Goal: Task Accomplishment & Management: Use online tool/utility

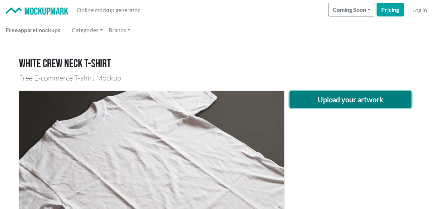
click at [314, 101] on button "Upload your artwork" at bounding box center [351, 99] width 122 height 17
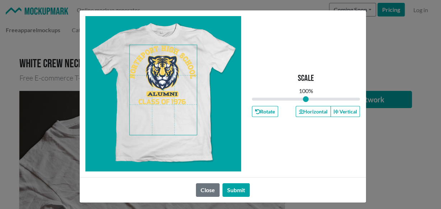
click at [170, 84] on span at bounding box center [162, 90] width 67 height 90
click at [308, 109] on button "Horizontal" at bounding box center [312, 111] width 35 height 11
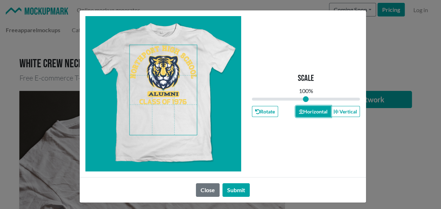
click at [308, 109] on button "Horizontal" at bounding box center [312, 111] width 35 height 11
click at [318, 112] on button "Horizontal" at bounding box center [312, 111] width 35 height 11
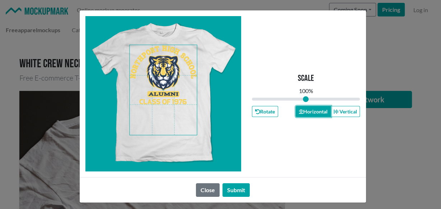
click at [318, 112] on button "Horizontal" at bounding box center [312, 111] width 35 height 11
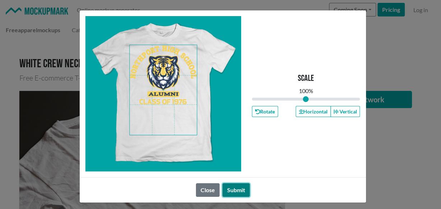
click at [236, 196] on button "Submit" at bounding box center [235, 191] width 27 height 14
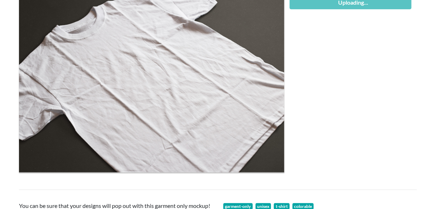
scroll to position [48, 0]
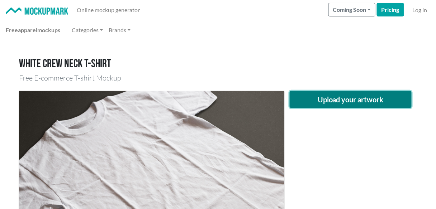
click at [333, 101] on button "Upload your artwork" at bounding box center [351, 99] width 122 height 17
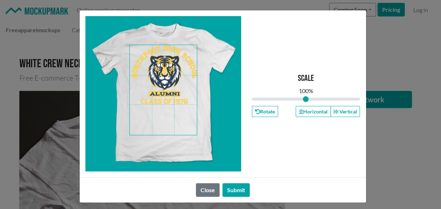
click at [158, 82] on span at bounding box center [162, 90] width 67 height 90
click at [299, 109] on icon "button" at bounding box center [301, 111] width 4 height 5
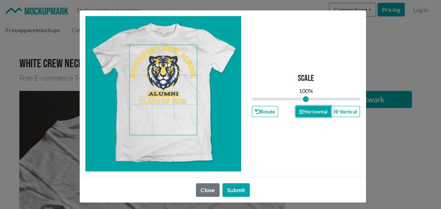
click at [299, 109] on icon "button" at bounding box center [301, 111] width 4 height 5
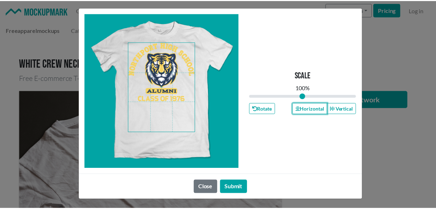
scroll to position [4, 0]
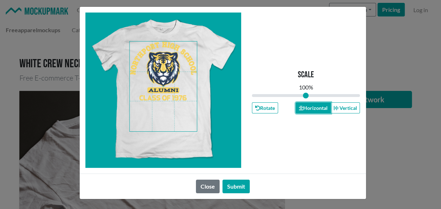
click at [304, 111] on button "Horizontal" at bounding box center [312, 108] width 35 height 11
click at [237, 187] on button "Submit" at bounding box center [235, 187] width 27 height 14
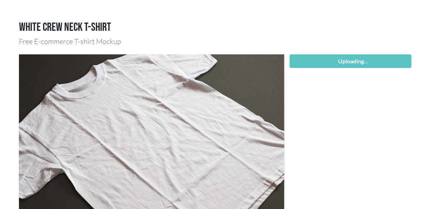
scroll to position [48, 0]
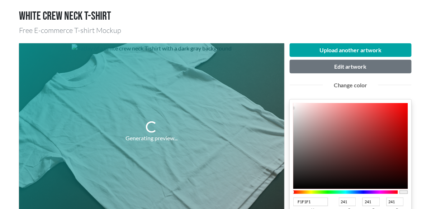
click at [148, 118] on div "Generating preview..." at bounding box center [151, 131] width 265 height 177
click at [137, 138] on div "Generating preview..." at bounding box center [152, 138] width 52 height 9
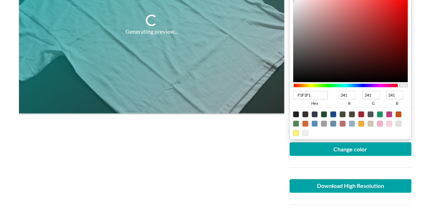
scroll to position [143, 0]
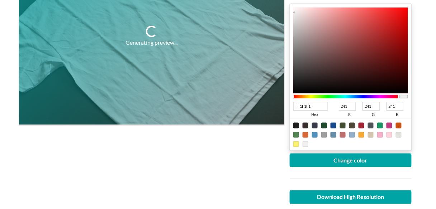
click at [334, 125] on div at bounding box center [333, 126] width 6 height 6
type input "18498C"
type input "24"
type input "73"
type input "140"
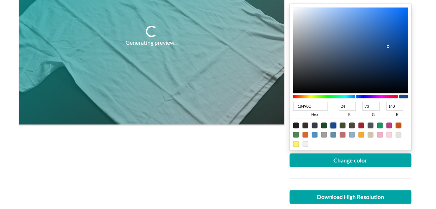
scroll to position [95, 0]
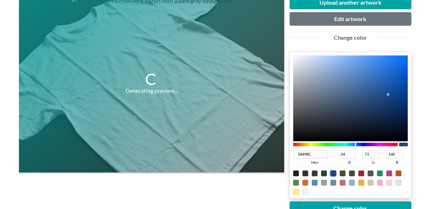
type input "183C8C"
type input "60"
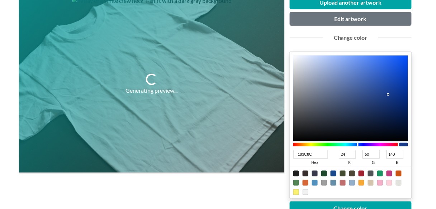
type input "183E8C"
type input "62"
type input "18408C"
type input "64"
type input "18438C"
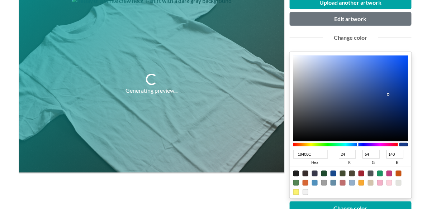
type input "67"
type input "18458C"
type input "69"
type input "18488C"
type input "72"
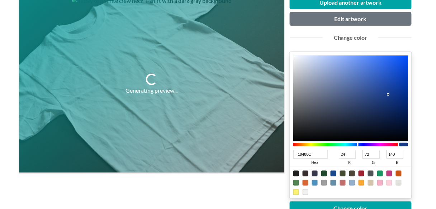
type input "184A8C"
type input "74"
type input "184C8C"
type input "76"
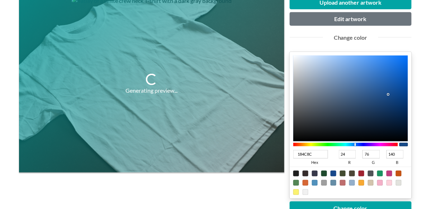
type input "184F8C"
type input "79"
type input "18518C"
type input "81"
type input "18548C"
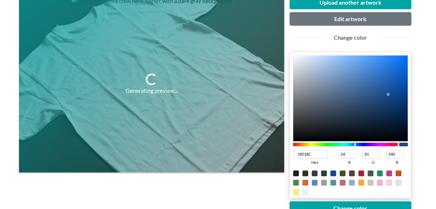
type input "84"
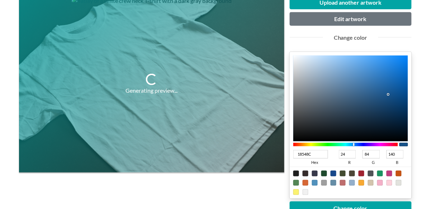
type input "18568C"
type input "86"
type input "18588C"
type input "88"
type input "185B8C"
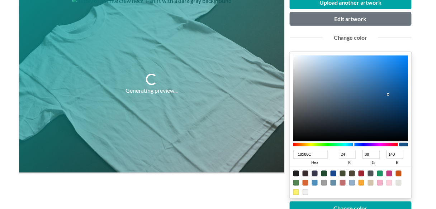
type input "91"
type input "185D8C"
type input "93"
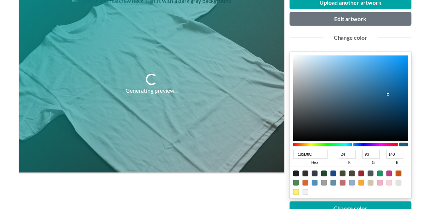
type input "185F8C"
type input "95"
type input "185D8C"
type input "93"
type input "18588C"
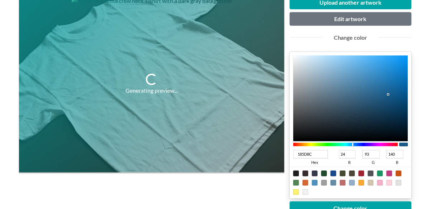
type input "88"
type input "18568C"
type input "86"
drag, startPoint x: 358, startPoint y: 144, endPoint x: 354, endPoint y: 146, distance: 4.2
click at [354, 146] on div at bounding box center [345, 145] width 105 height 4
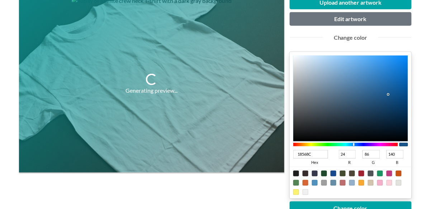
type input "18548C"
type input "84"
type input "18588C"
type input "88"
type input "185B8C"
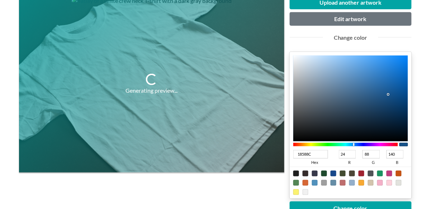
type input "91"
type input "185D8C"
type input "93"
type input "185F8C"
type input "95"
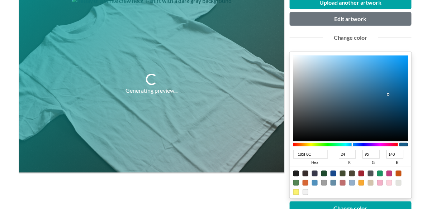
type input "185D8C"
type input "93"
type input "185B8C"
type input "91"
type input "18588C"
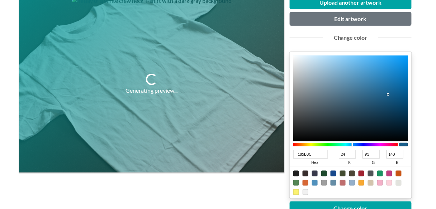
type input "88"
type input "18568C"
type input "86"
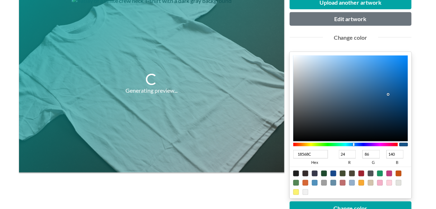
type input "18548C"
type input "84"
click at [354, 143] on div at bounding box center [353, 144] width 1 height 3
type input "062745"
type input "6"
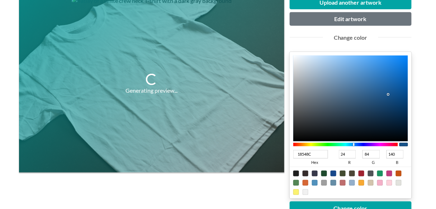
type input "39"
type input "69"
click at [398, 118] on div at bounding box center [350, 99] width 115 height 86
type input "062D45"
type input "45"
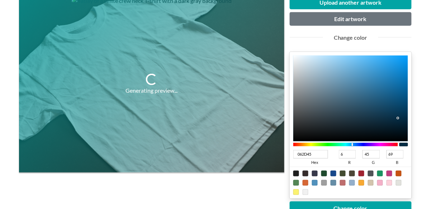
click at [352, 143] on div at bounding box center [345, 145] width 105 height 4
type input "02253B"
type input "2"
type input "37"
type input "59"
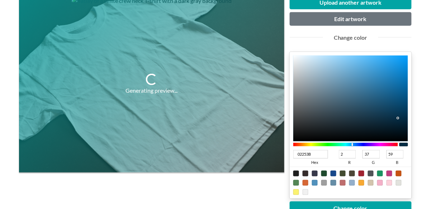
click at [404, 121] on div at bounding box center [350, 99] width 115 height 86
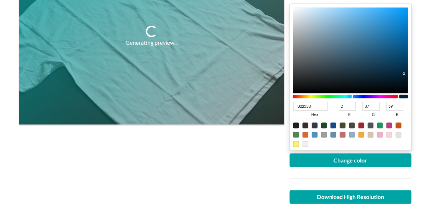
click at [354, 149] on div at bounding box center [351, 135] width 122 height 32
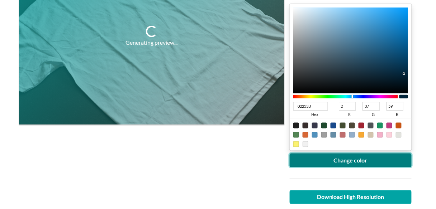
click at [351, 155] on button "Change color" at bounding box center [351, 161] width 122 height 14
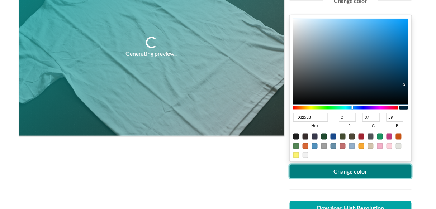
scroll to position [143, 0]
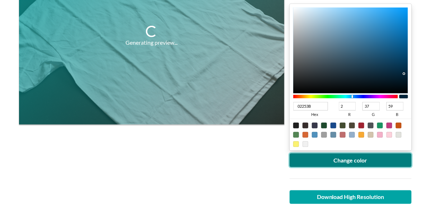
click at [317, 164] on button "Change color" at bounding box center [351, 161] width 122 height 14
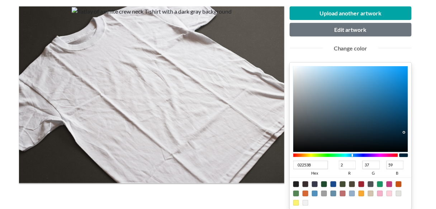
scroll to position [95, 0]
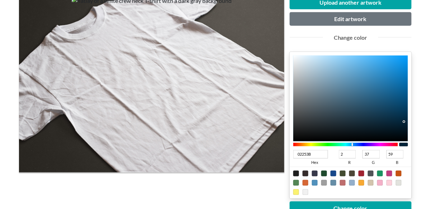
type input "02203B"
type input "32"
type input "021F3B"
type input "31"
type input "021E3B"
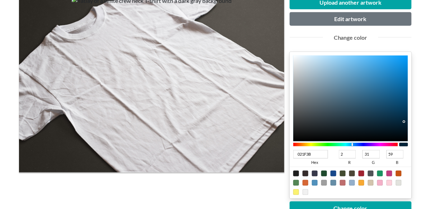
type input "30"
type input "021D3B"
type input "29"
type input "021C3B"
type input "28"
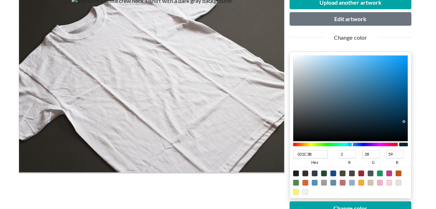
type input "021B3B"
type input "27"
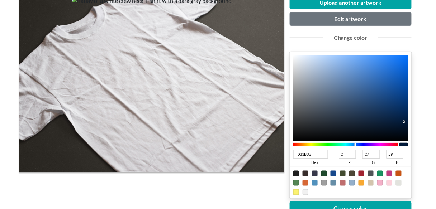
type input "02193B"
type input "25"
click at [356, 143] on div at bounding box center [345, 145] width 105 height 4
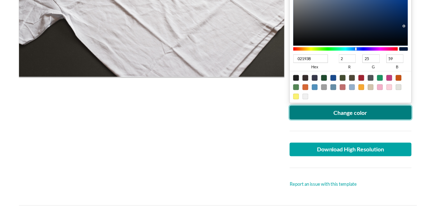
click at [348, 113] on button "Change color" at bounding box center [351, 113] width 122 height 14
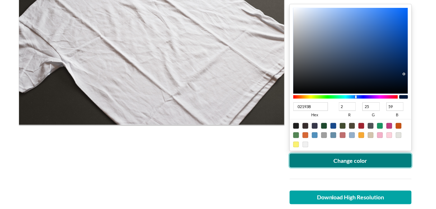
scroll to position [143, 0]
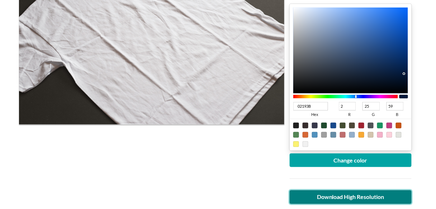
click at [314, 198] on link "Download High Resolution" at bounding box center [351, 198] width 122 height 14
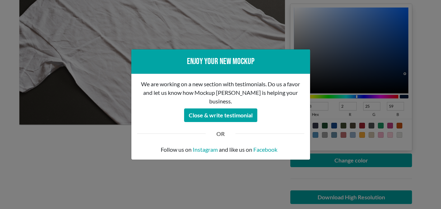
click at [132, 137] on div "OR" at bounding box center [221, 133] width 178 height 23
drag, startPoint x: 53, startPoint y: 91, endPoint x: 30, endPoint y: 3, distance: 91.6
click at [53, 91] on div "Enjoy your new mockup We are working on a new section with testimonials. Do us …" at bounding box center [220, 104] width 441 height 209
